Goal: Task Accomplishment & Management: Use online tool/utility

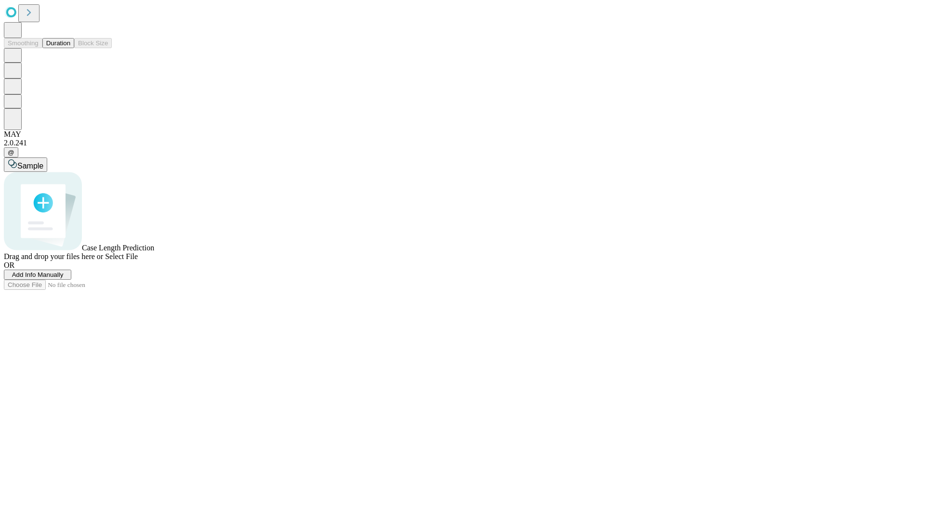
click at [70, 48] on button "Duration" at bounding box center [58, 43] width 32 height 10
click at [64, 278] on span "Add Info Manually" at bounding box center [38, 274] width 52 height 7
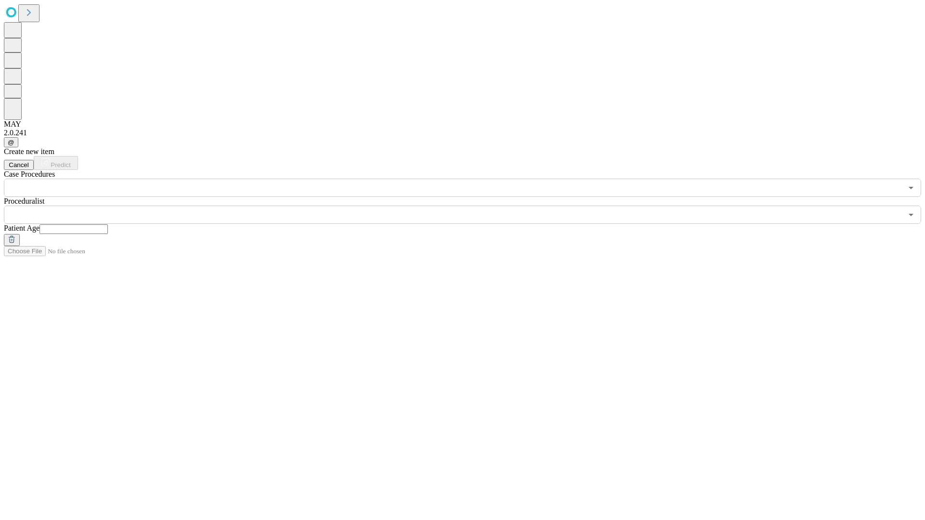
click at [108, 225] on input "text" at bounding box center [74, 230] width 68 height 10
type input "**"
click at [469, 206] on input "text" at bounding box center [453, 215] width 899 height 18
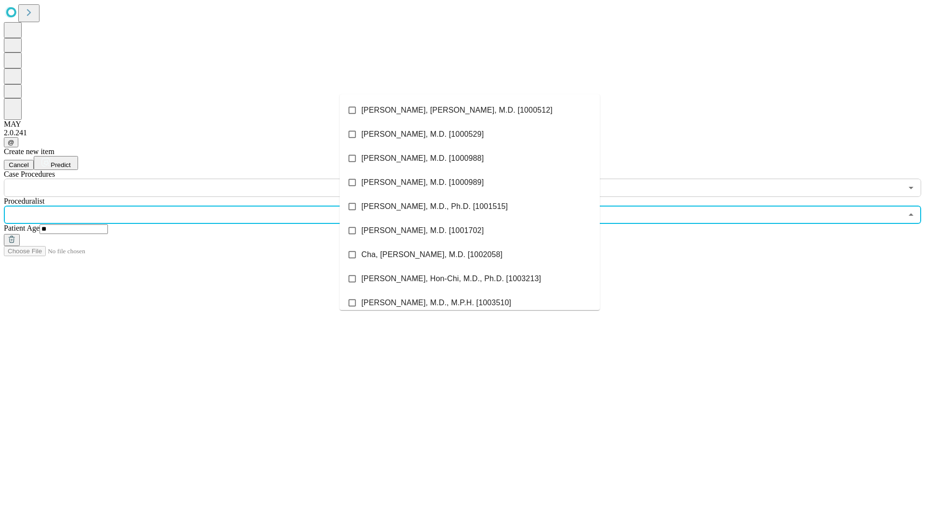
click at [470, 110] on li "[PERSON_NAME], [PERSON_NAME], M.D. [1000512]" at bounding box center [470, 110] width 260 height 24
click at [202, 179] on input "text" at bounding box center [453, 188] width 899 height 18
